Goal: Transaction & Acquisition: Obtain resource

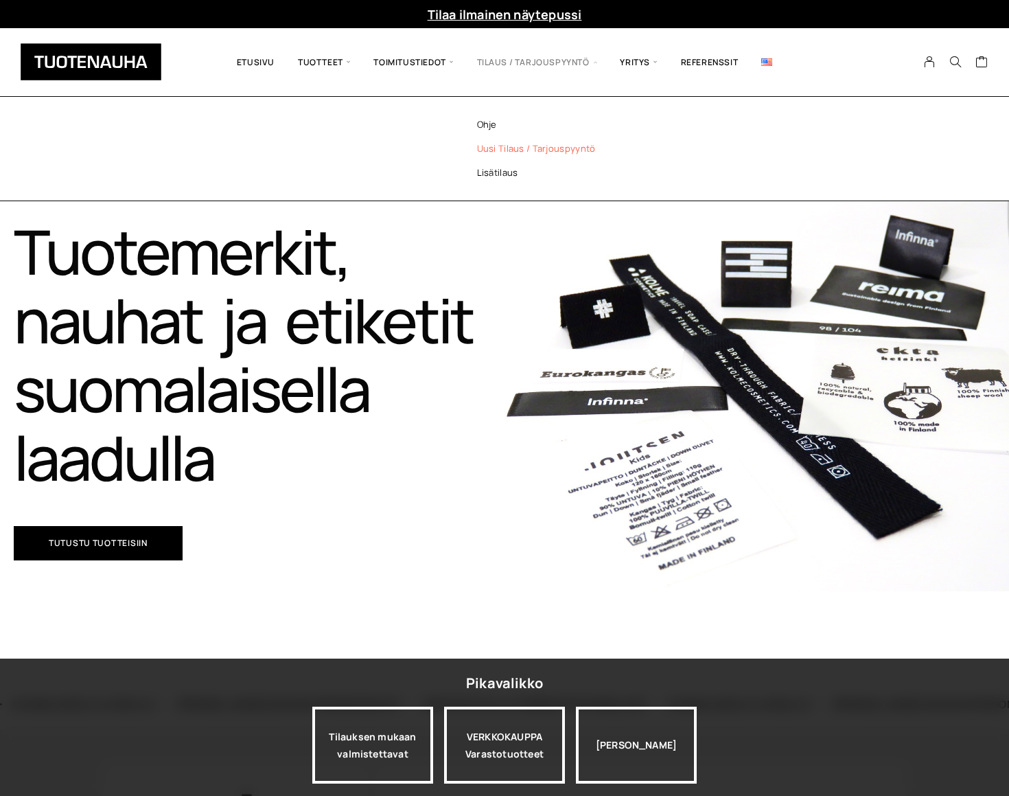
click at [502, 148] on link "Uusi tilaus / tarjouspyyntö" at bounding box center [554, 149] width 199 height 24
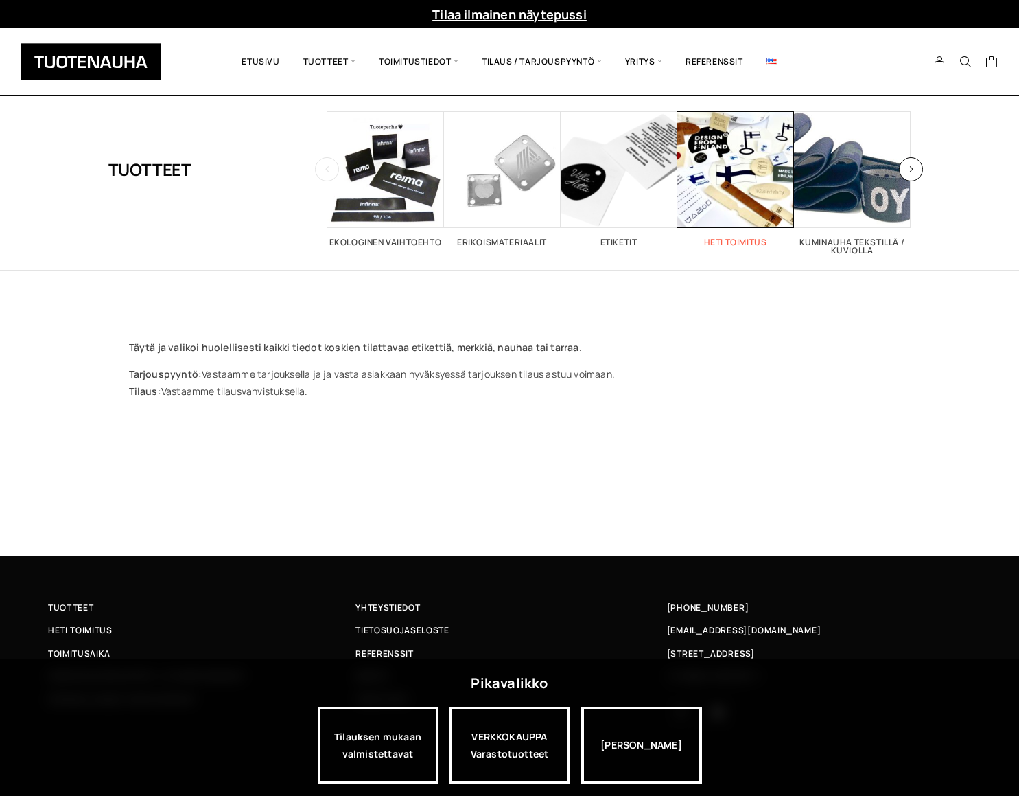
click at [627, 218] on span "Visit product category Etiketit" at bounding box center [619, 169] width 117 height 117
